Goal: Task Accomplishment & Management: Manage account settings

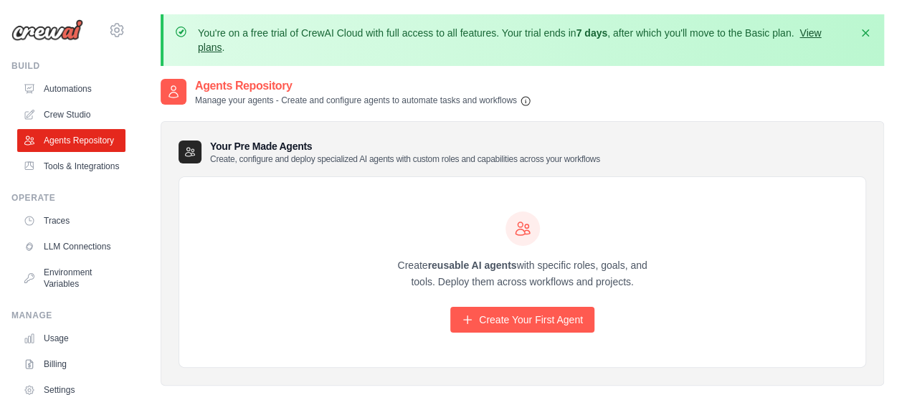
click at [821, 29] on link "View plans" at bounding box center [509, 40] width 623 height 26
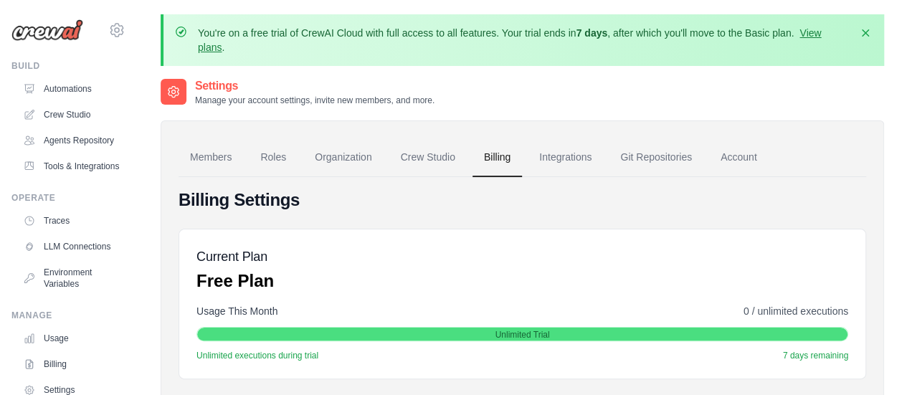
scroll to position [143, 0]
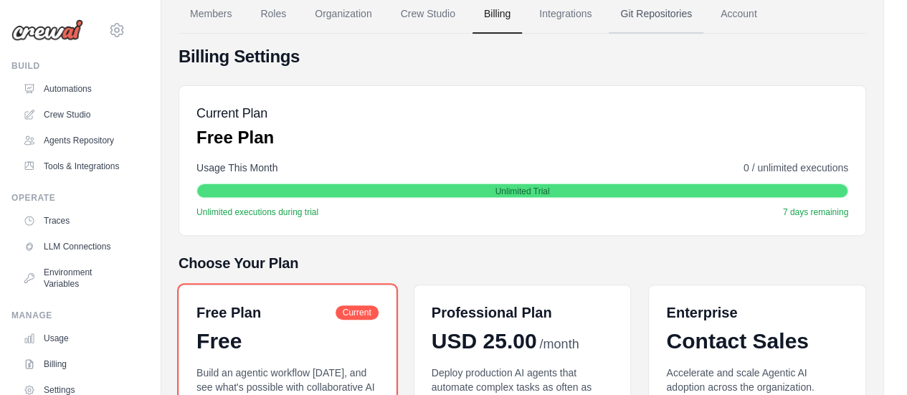
click at [680, 15] on link "Git Repositories" at bounding box center [656, 14] width 95 height 39
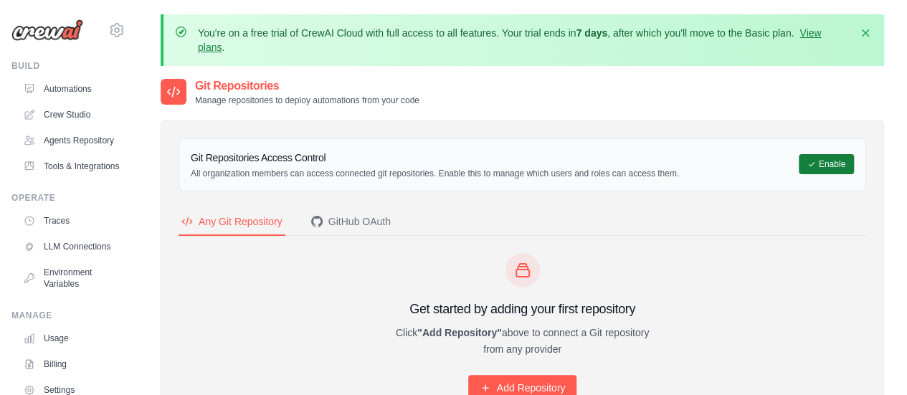
click at [840, 168] on button "Enable" at bounding box center [826, 164] width 55 height 20
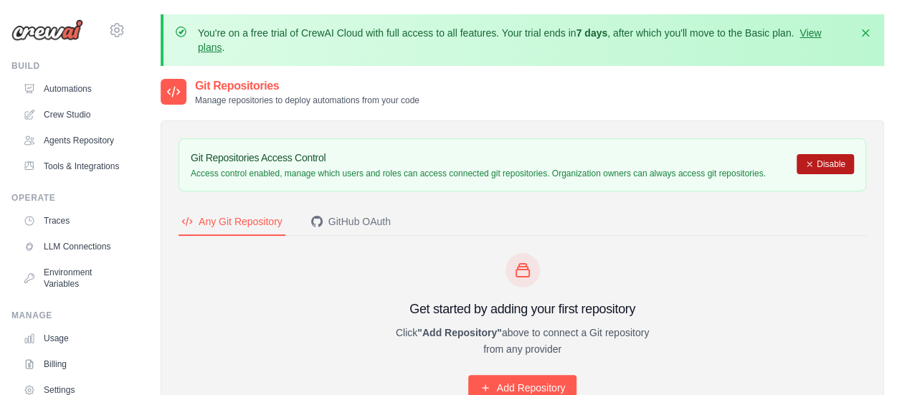
click at [832, 166] on button "Disable" at bounding box center [824, 164] width 57 height 20
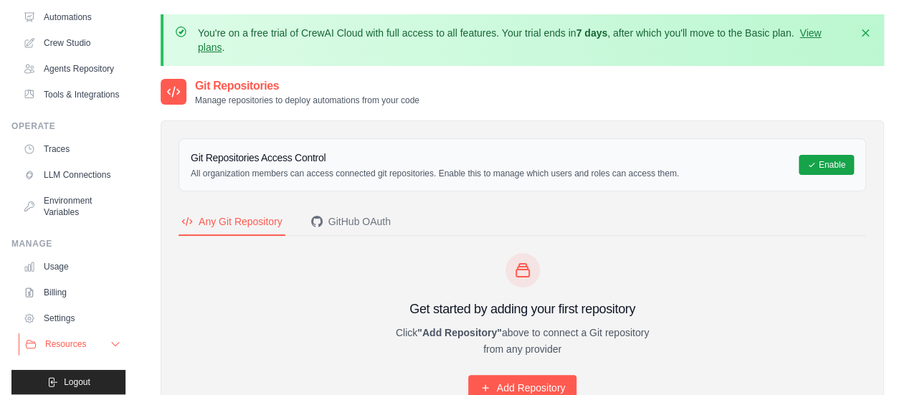
scroll to position [116, 0]
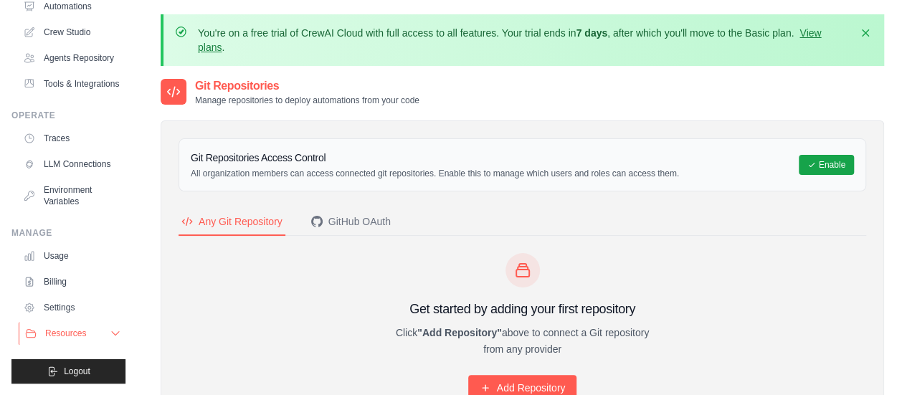
click at [80, 330] on span "Resources" at bounding box center [65, 333] width 41 height 11
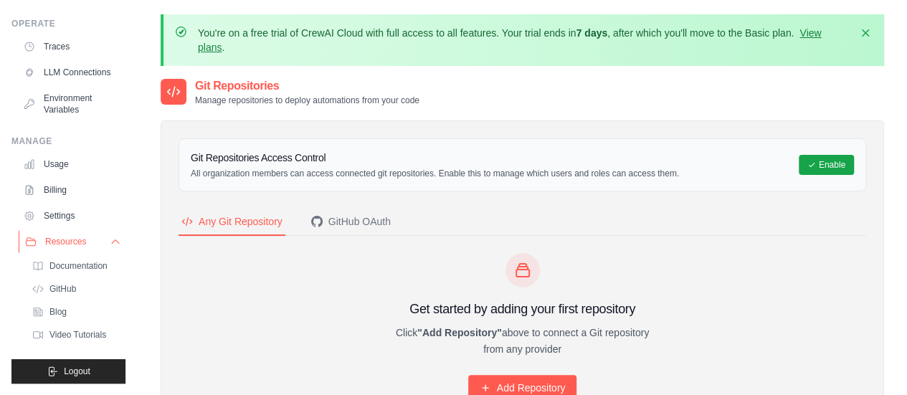
click at [77, 241] on span "Resources" at bounding box center [65, 241] width 41 height 11
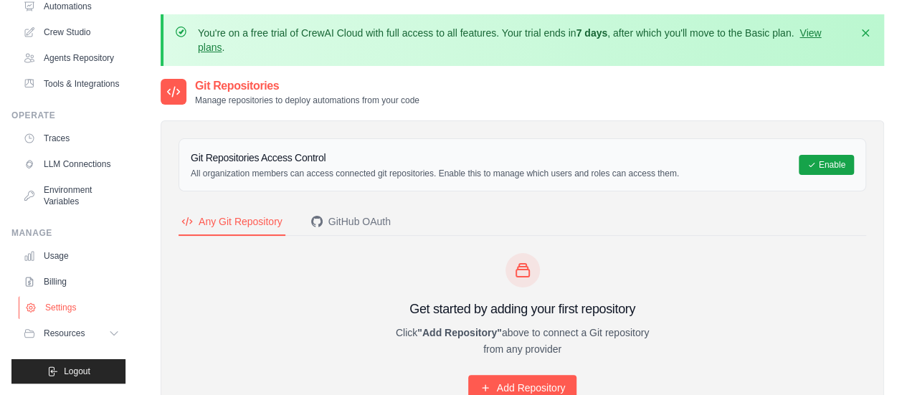
click at [70, 306] on link "Settings" at bounding box center [73, 307] width 108 height 23
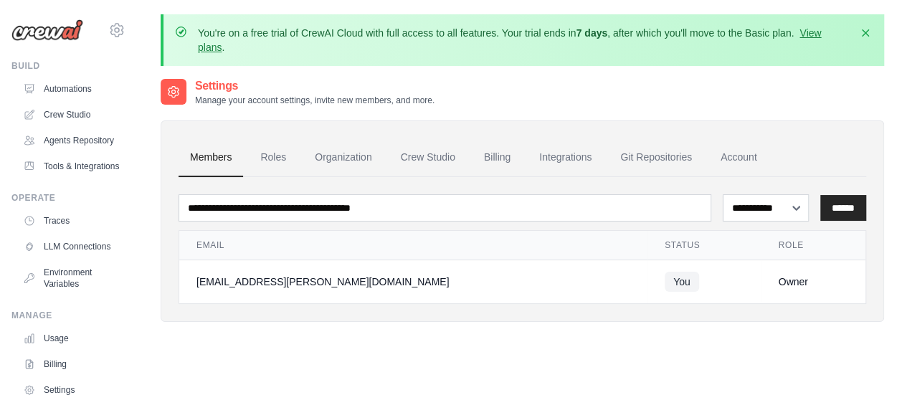
click at [665, 282] on span "You" at bounding box center [682, 282] width 34 height 20
click at [670, 282] on td "You" at bounding box center [703, 282] width 113 height 44
click at [702, 282] on td "You" at bounding box center [703, 282] width 113 height 44
click at [364, 153] on link "Organization" at bounding box center [343, 157] width 80 height 39
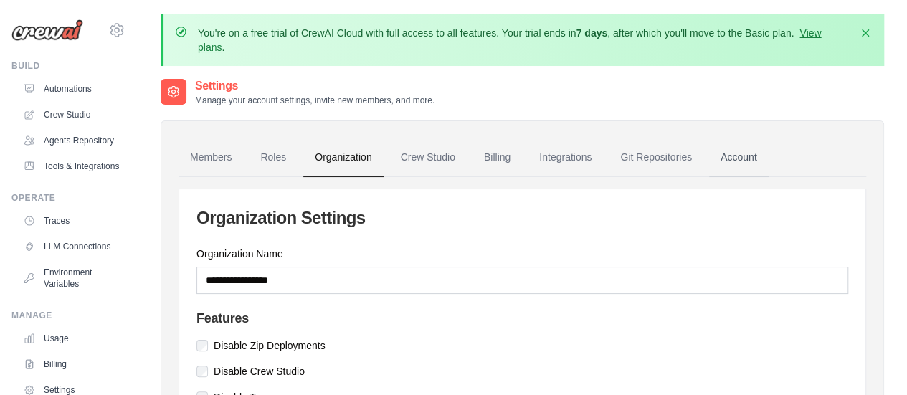
click at [724, 162] on link "Account" at bounding box center [739, 157] width 60 height 39
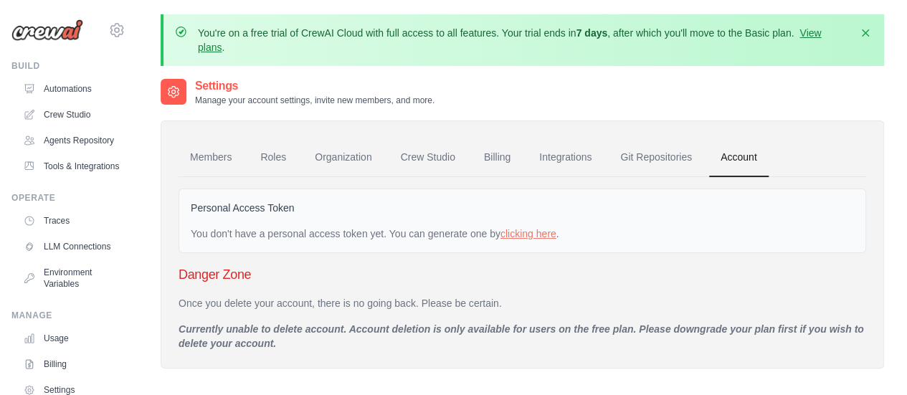
scroll to position [72, 0]
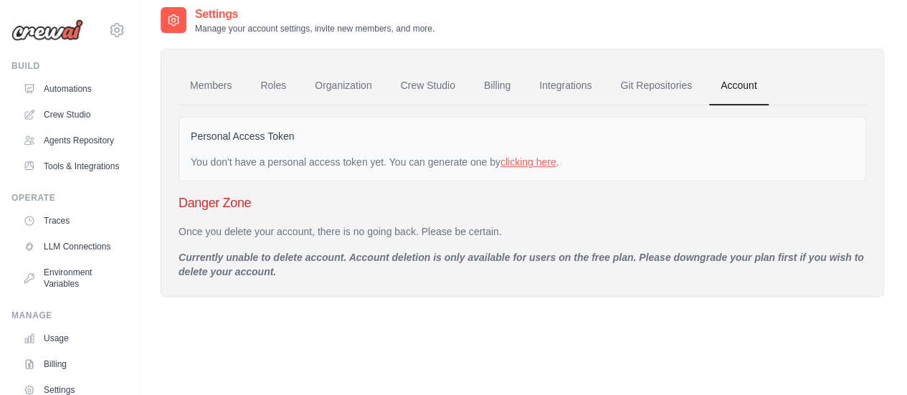
click at [542, 165] on link "clicking here" at bounding box center [528, 161] width 56 height 11
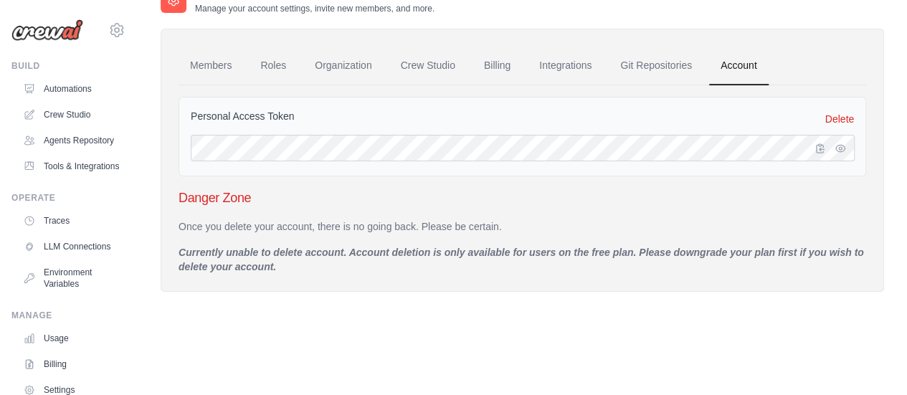
scroll to position [69, 0]
